Goal: Task Accomplishment & Management: Use online tool/utility

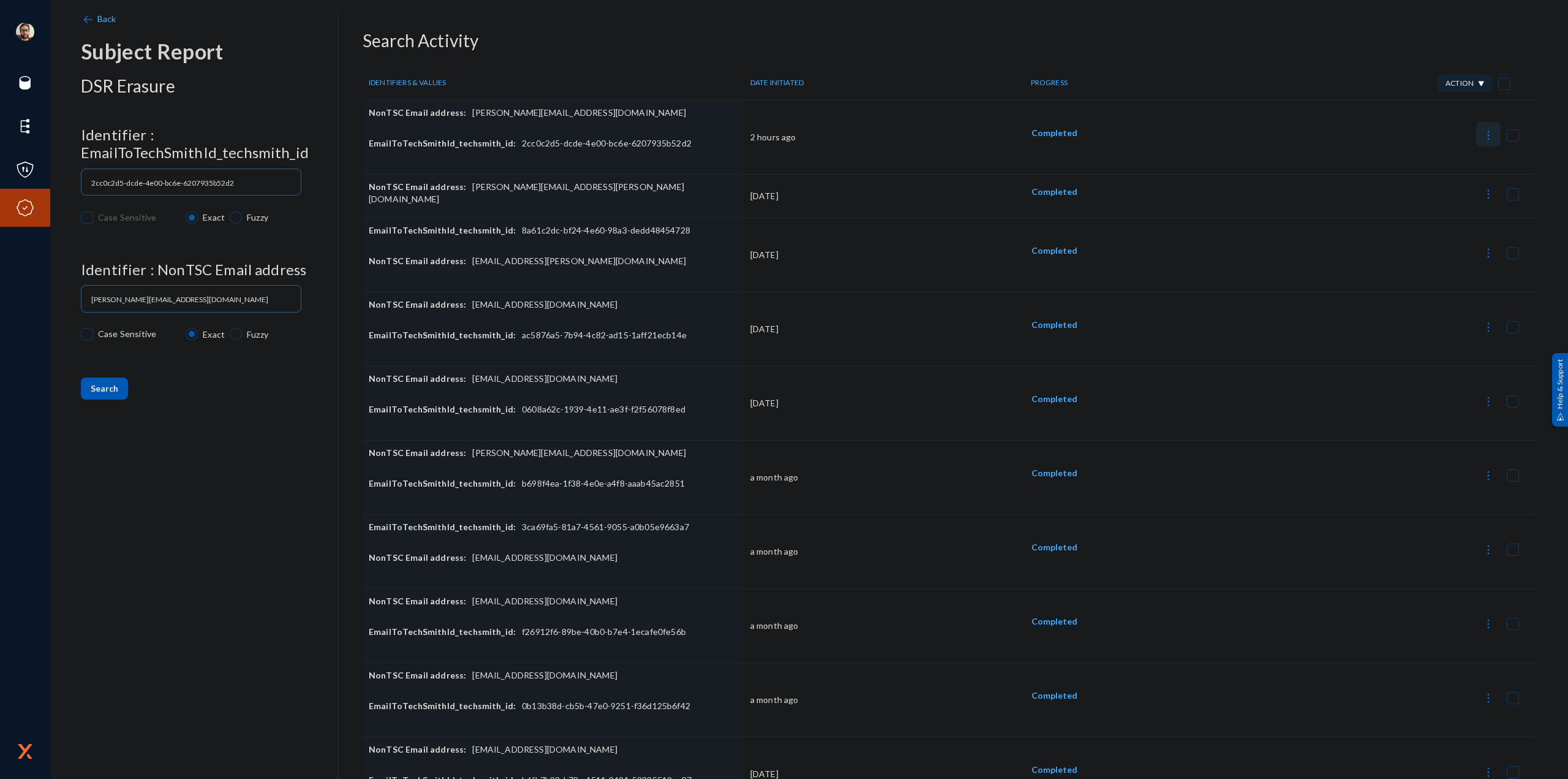
click at [1477, 135] on button at bounding box center [1488, 134] width 25 height 25
click at [1402, 196] on button "Download Datasets CSV" at bounding box center [1425, 196] width 133 height 30
drag, startPoint x: 568, startPoint y: 115, endPoint x: 459, endPoint y: 117, distance: 109.0
click at [463, 117] on div "NonTSC Email address: [PERSON_NAME][EMAIL_ADDRESS][DOMAIN_NAME]" at bounding box center [553, 121] width 370 height 31
copy div "[PERSON_NAME][EMAIL_ADDRESS][DOMAIN_NAME]"
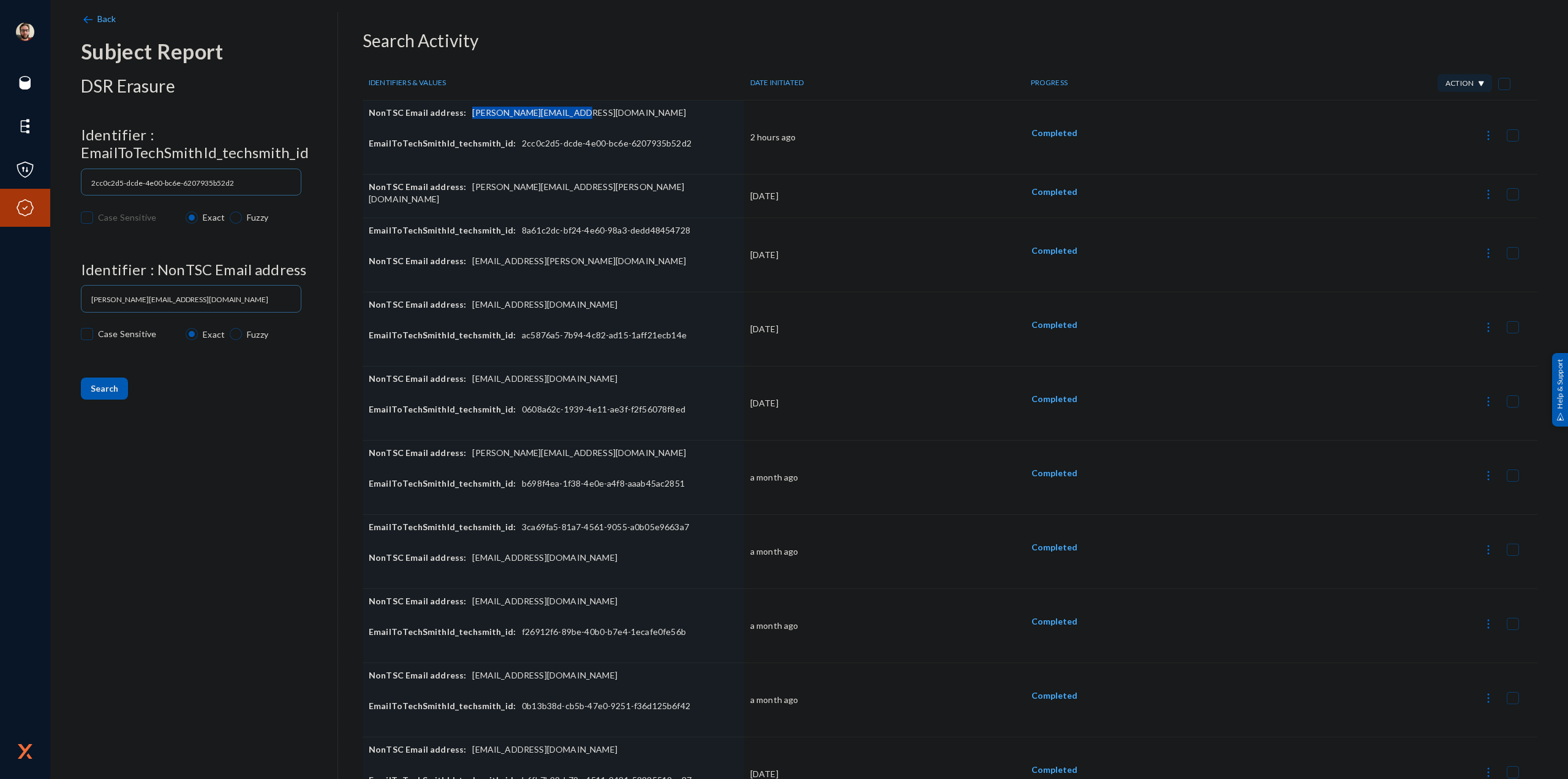
click at [1477, 129] on button at bounding box center [1488, 134] width 25 height 25
click at [1405, 228] on button "Report Progress" at bounding box center [1425, 225] width 133 height 30
checkbox input "false"
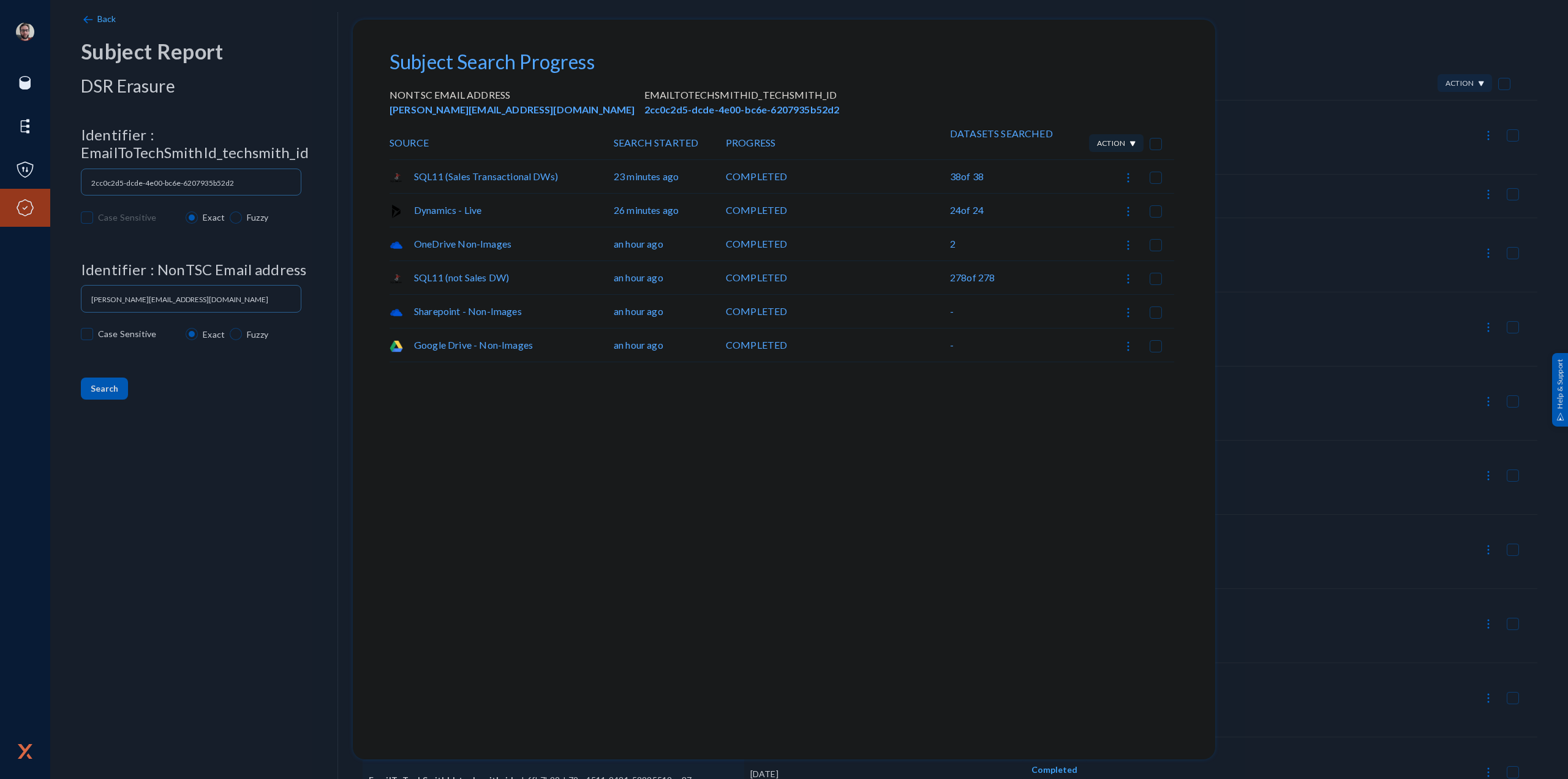
drag, startPoint x: 1279, startPoint y: 316, endPoint x: 1250, endPoint y: 280, distance: 46.2
click at [1277, 317] on div at bounding box center [784, 389] width 1568 height 779
